Goal: Task Accomplishment & Management: Use online tool/utility

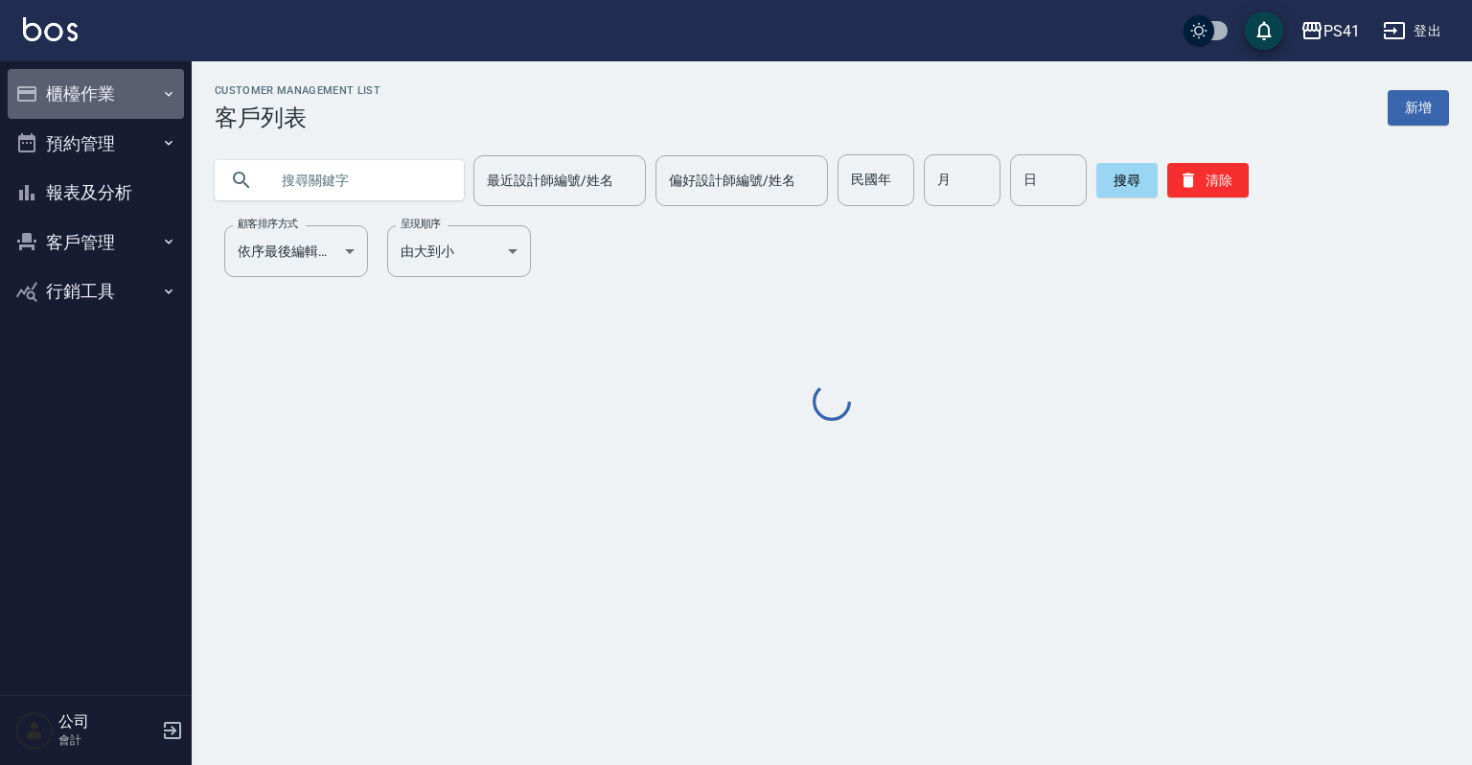
click at [168, 86] on icon "button" at bounding box center [168, 93] width 15 height 15
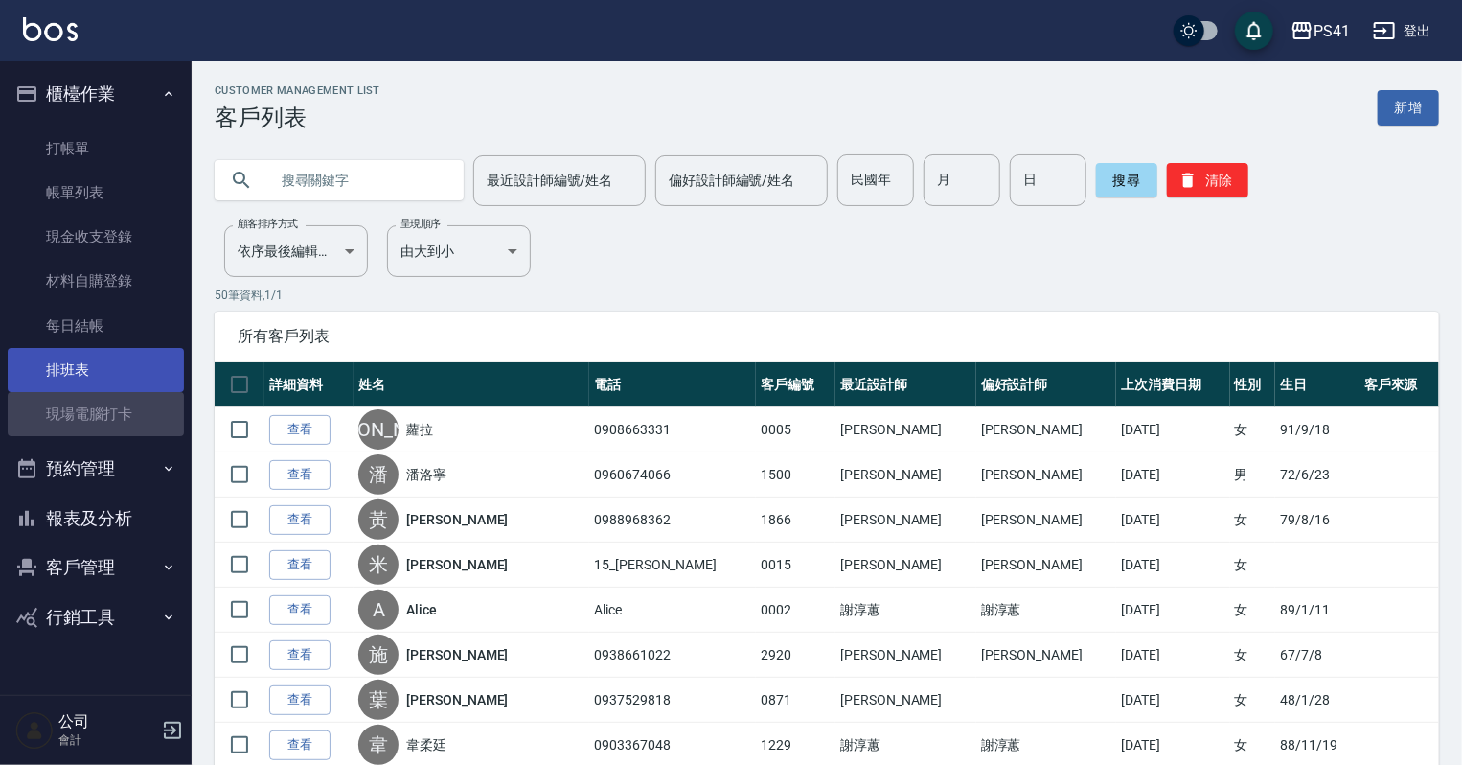
drag, startPoint x: 125, startPoint y: 404, endPoint x: 125, endPoint y: 388, distance: 16.3
click at [125, 404] on link "現場電腦打卡" at bounding box center [96, 414] width 176 height 44
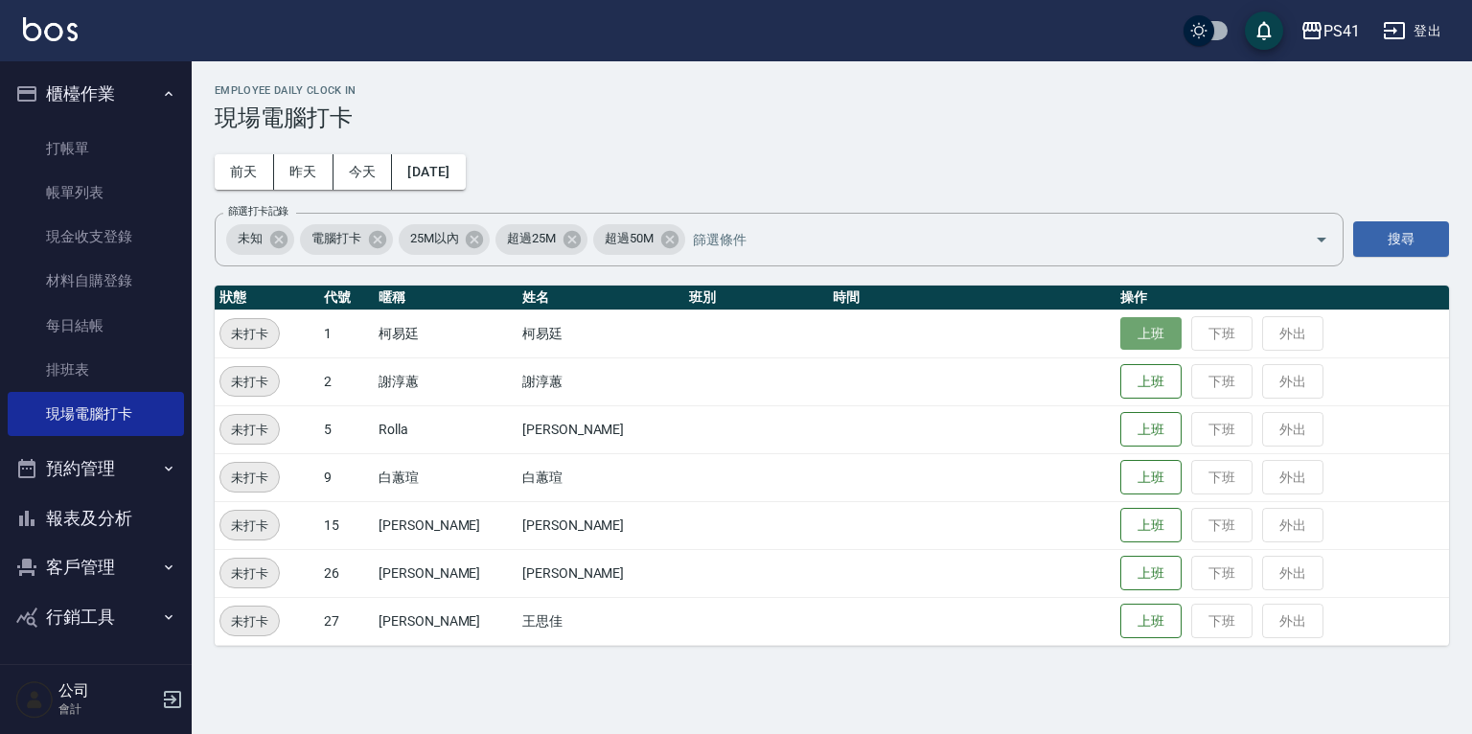
click at [1142, 329] on button "上班" at bounding box center [1150, 334] width 61 height 34
click at [1116, 408] on td "上班 下班 外出" at bounding box center [1283, 429] width 334 height 48
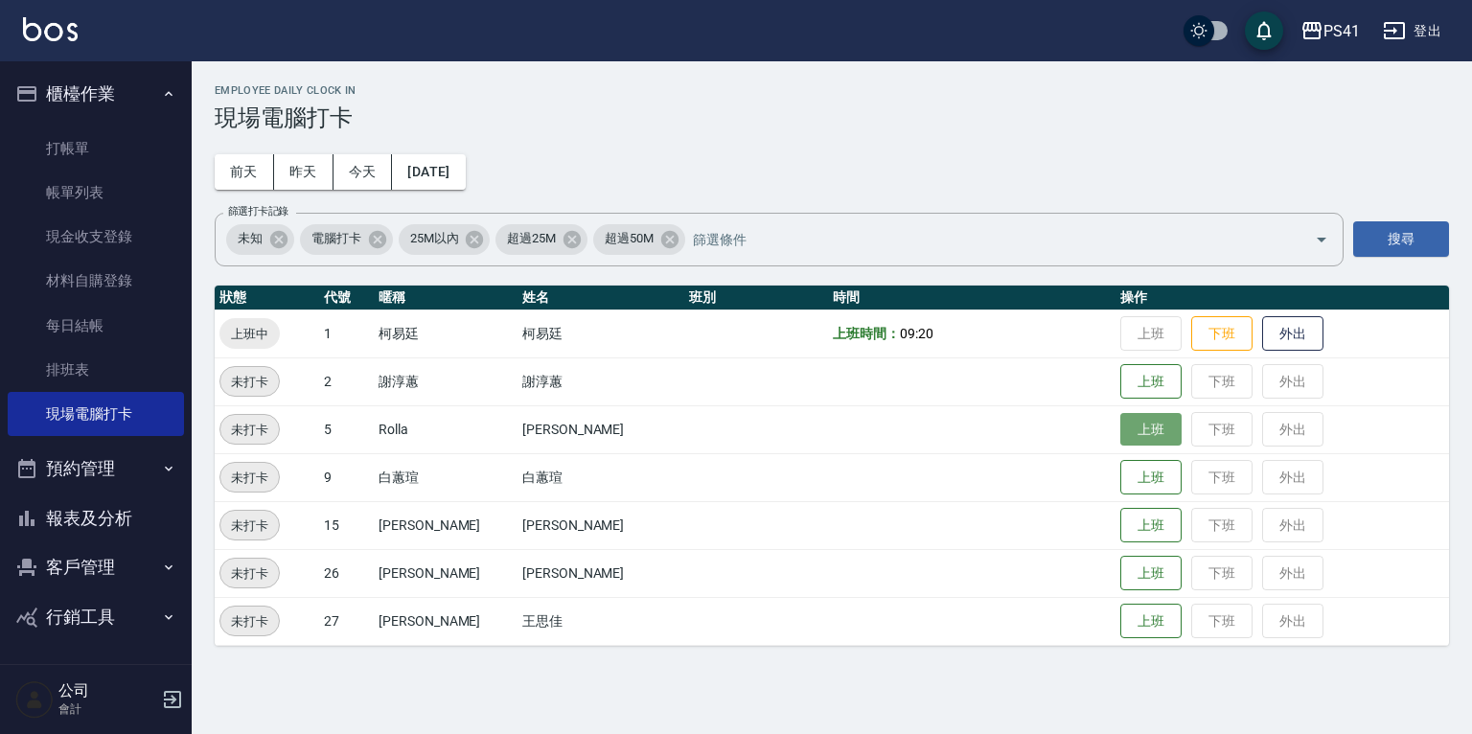
click at [1123, 420] on button "上班" at bounding box center [1150, 430] width 61 height 34
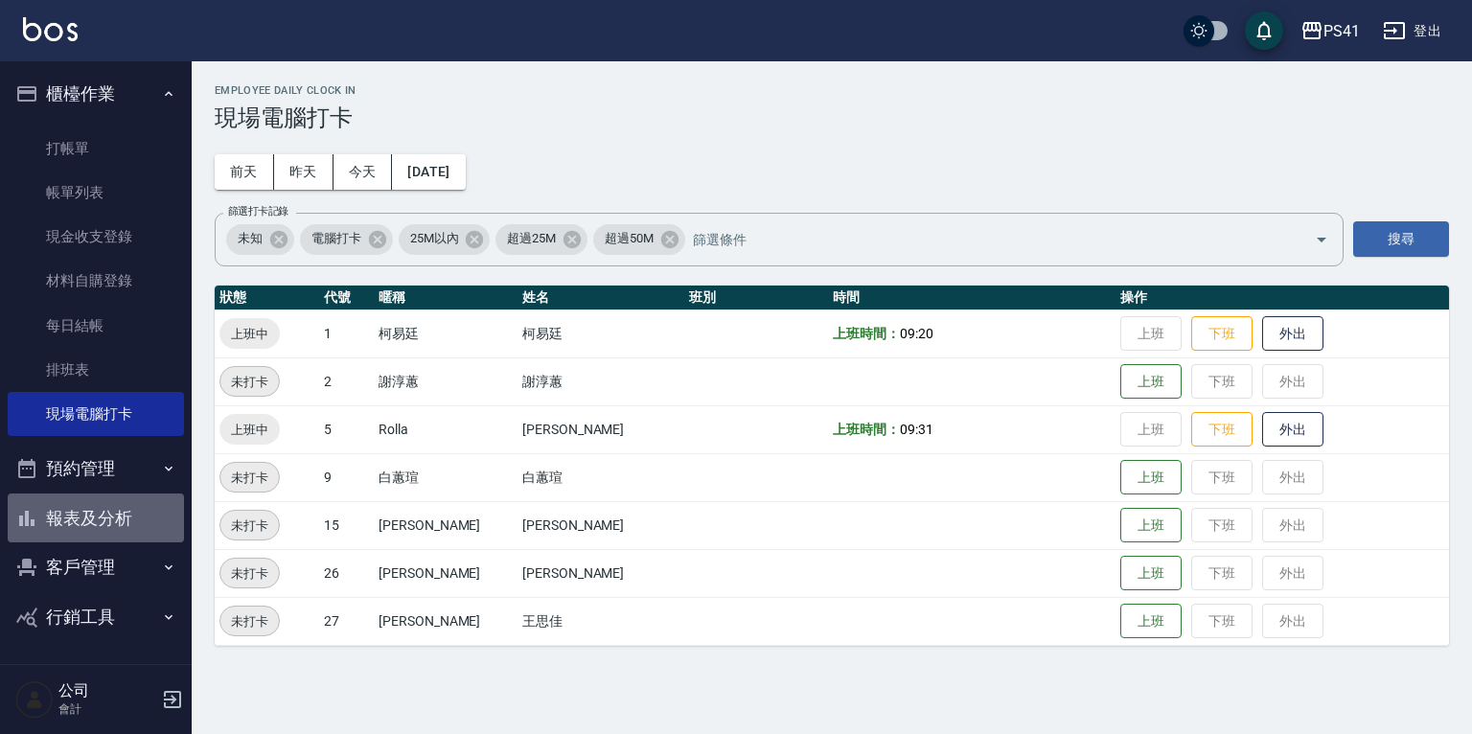
drag, startPoint x: 53, startPoint y: 526, endPoint x: 58, endPoint y: 515, distance: 12.9
click at [54, 523] on button "報表及分析" at bounding box center [96, 519] width 176 height 50
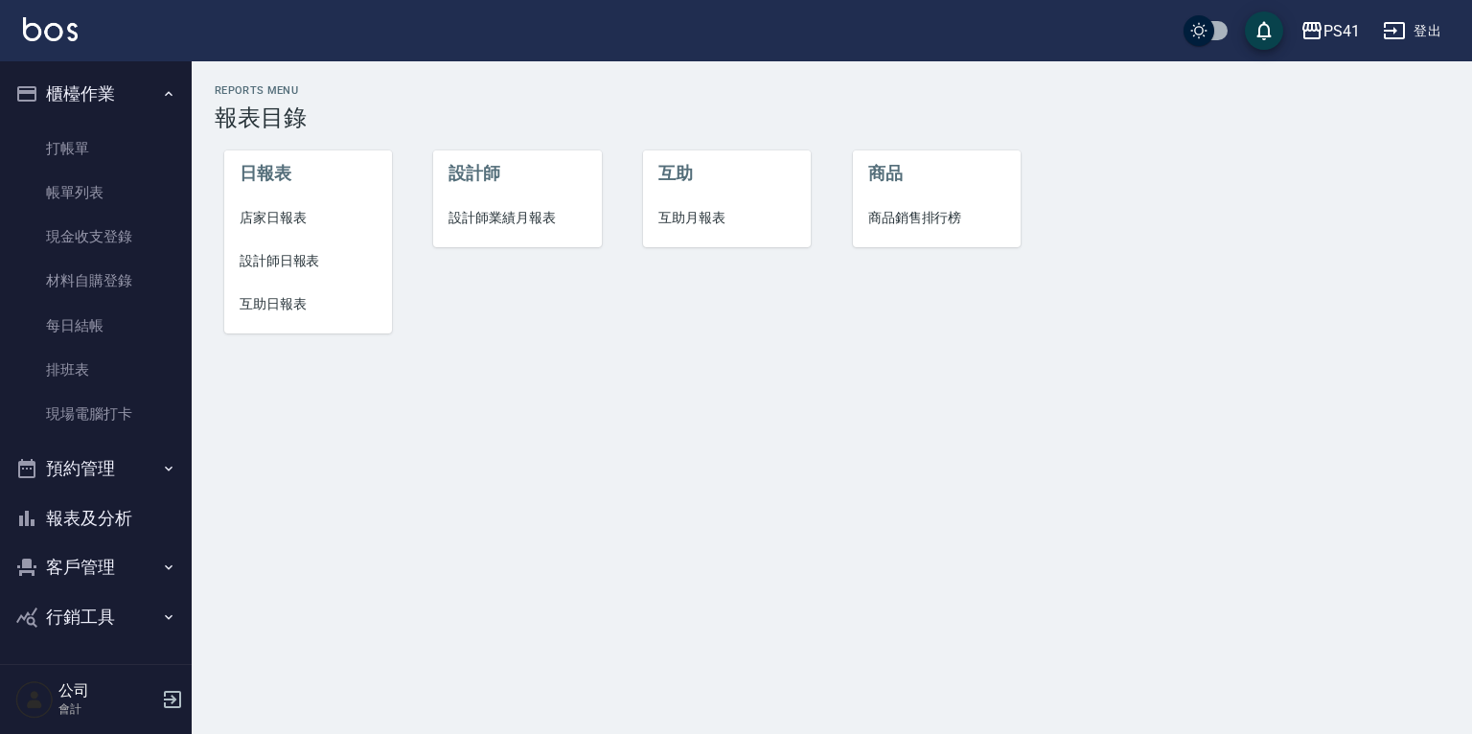
click at [288, 255] on span "設計師日報表" at bounding box center [308, 261] width 137 height 20
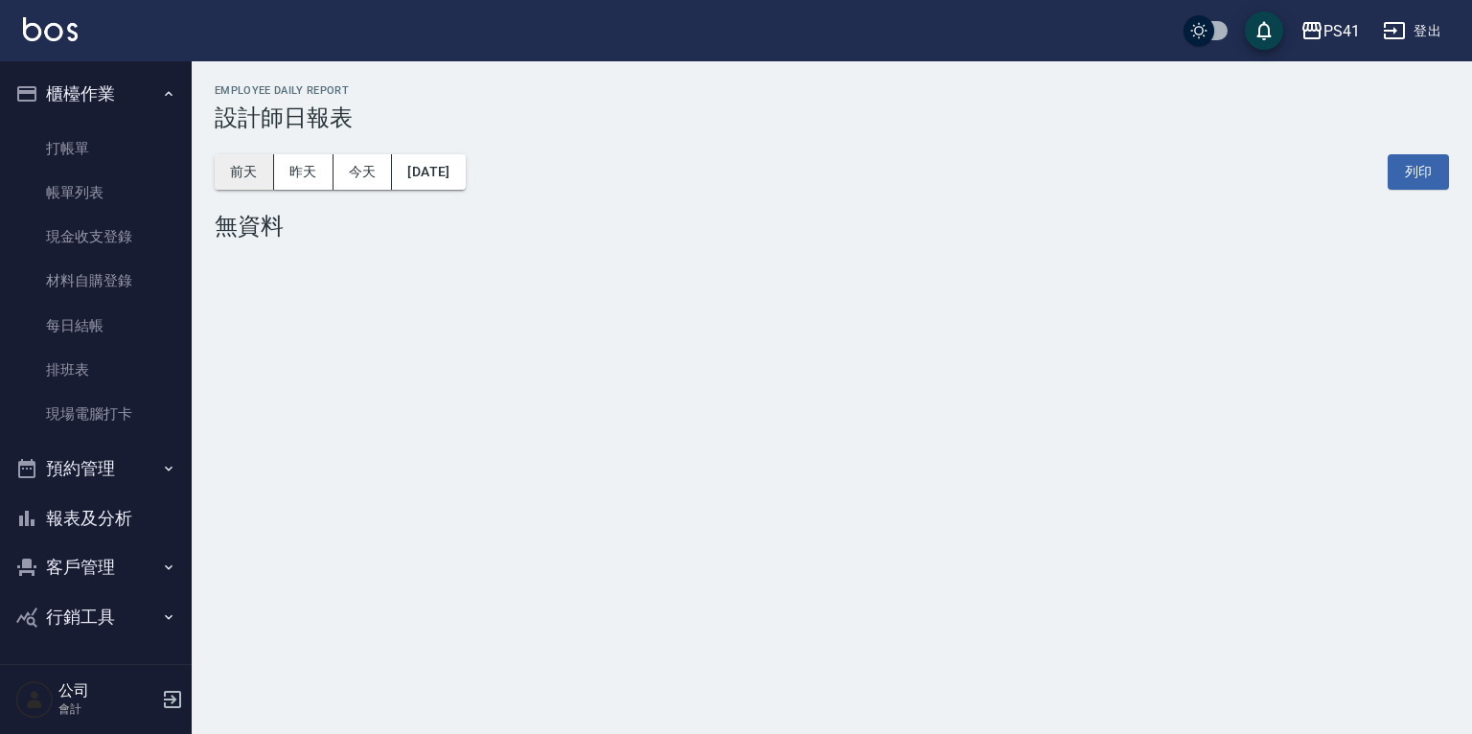
click at [241, 175] on button "前天" at bounding box center [244, 171] width 59 height 35
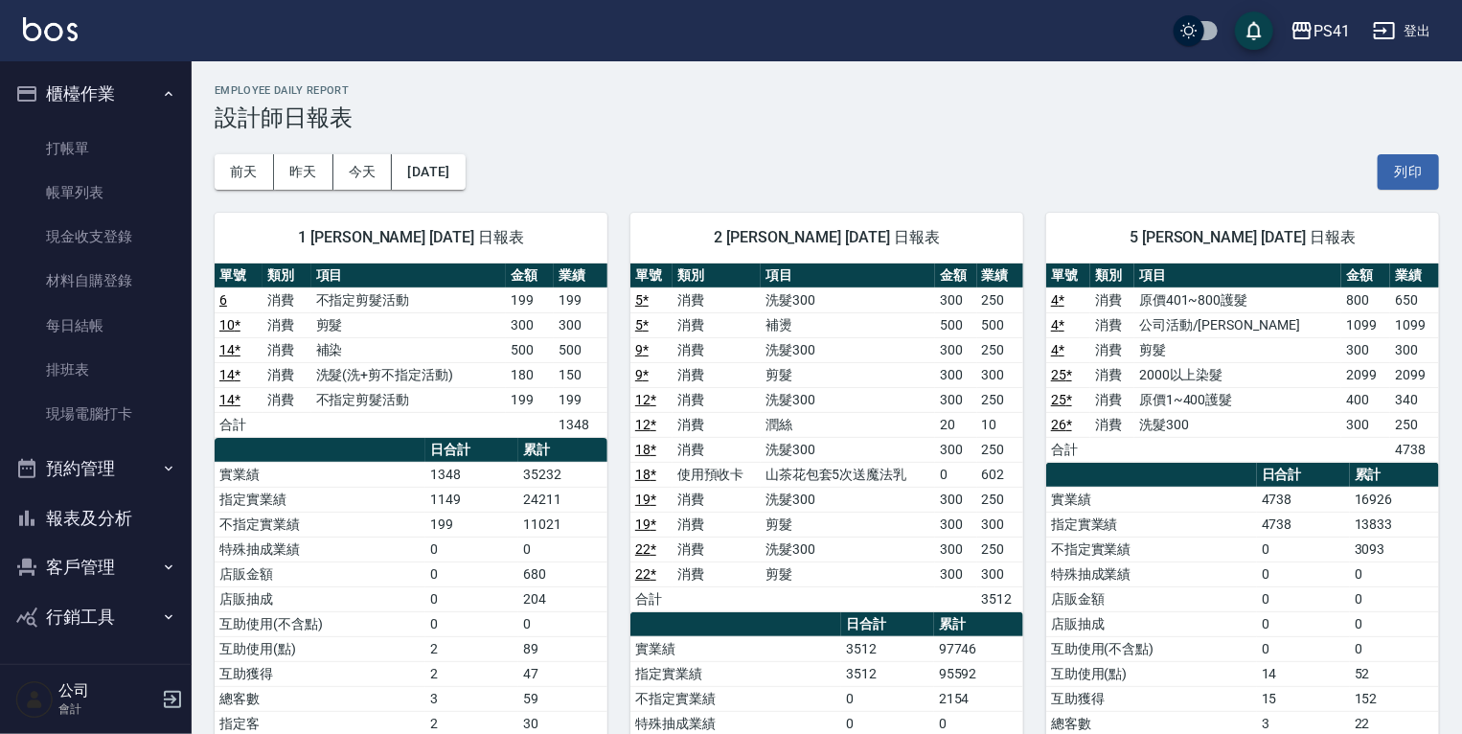
click at [93, 556] on button "客戶管理" at bounding box center [96, 567] width 176 height 50
click at [143, 404] on link "現場電腦打卡" at bounding box center [96, 414] width 176 height 44
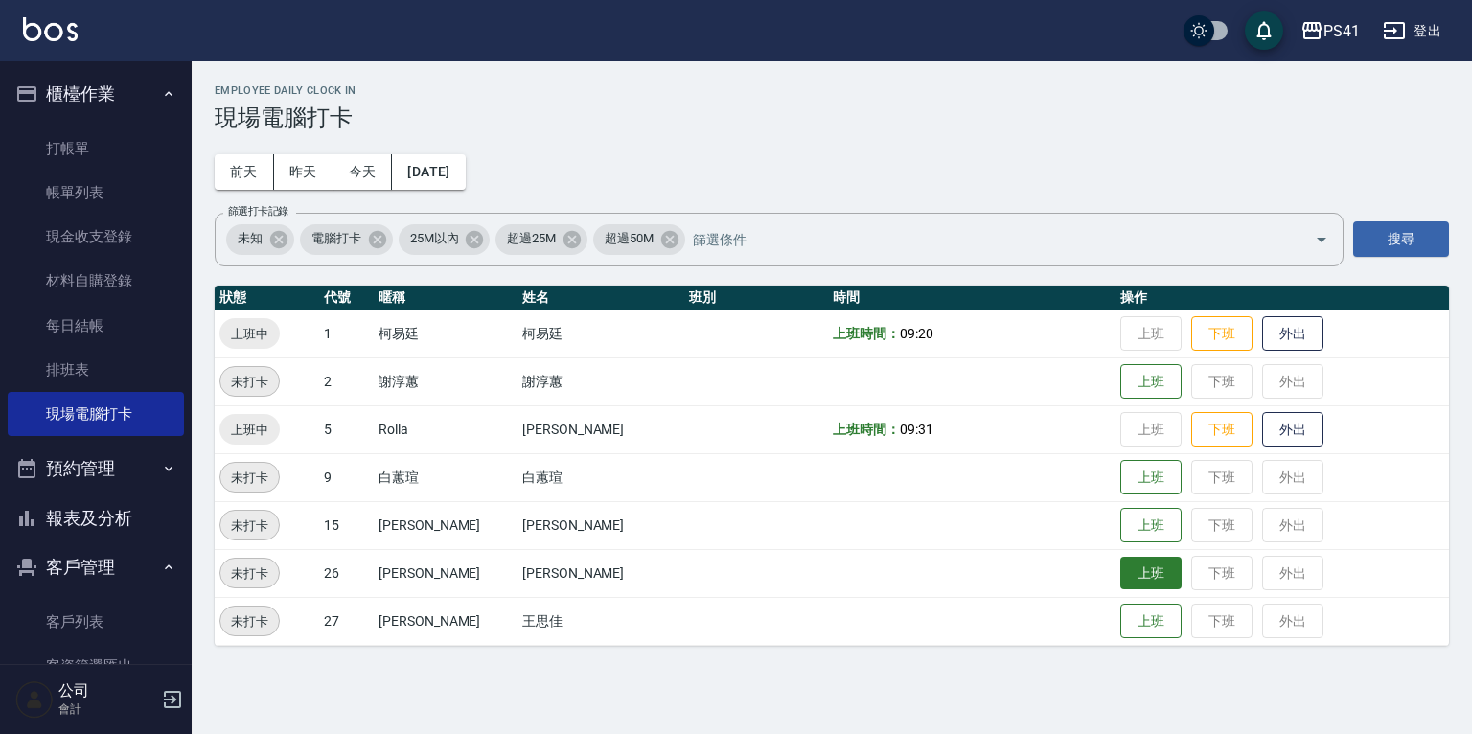
drag, startPoint x: 1119, startPoint y: 578, endPoint x: 1134, endPoint y: 577, distance: 14.4
click at [1121, 577] on button "上班" at bounding box center [1150, 574] width 61 height 34
